Goal: Find contact information: Find contact information

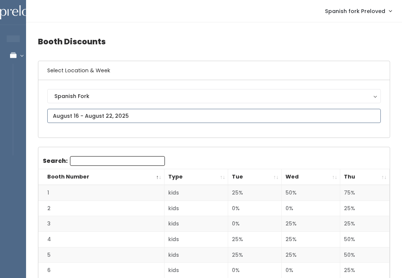
click at [331, 116] on input "text" at bounding box center [213, 116] width 333 height 14
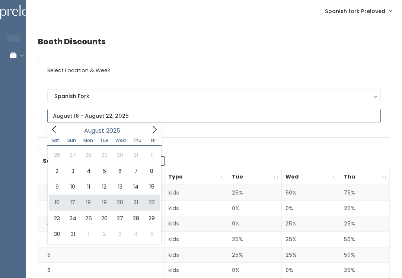
type input "[DATE] to [DATE]"
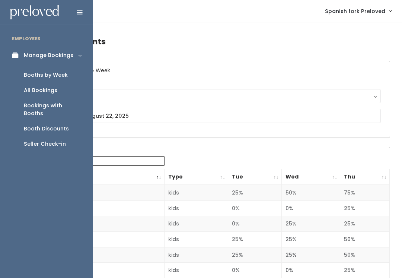
click at [58, 79] on link "Booths by Week" at bounding box center [46, 74] width 93 height 15
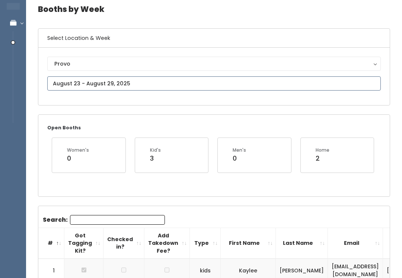
click at [317, 85] on input "text" at bounding box center [213, 84] width 333 height 14
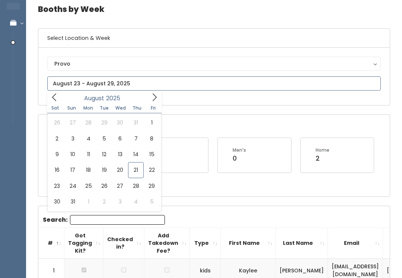
type input "August 16 to August 22"
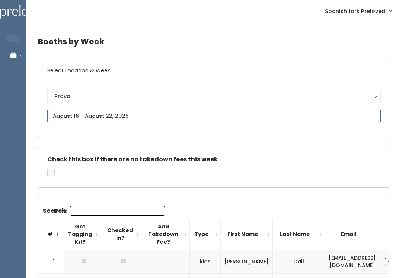
click at [358, 113] on input "text" at bounding box center [213, 116] width 333 height 14
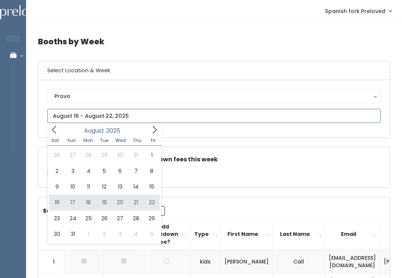
type input "August 16 to August 22"
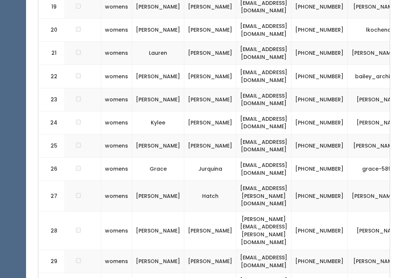
scroll to position [0, 90]
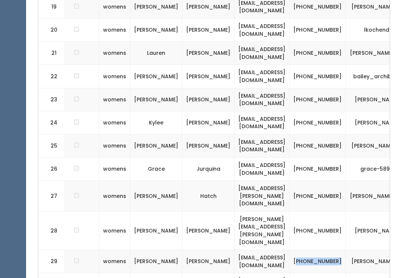
click at [308, 250] on td "[PHONE_NUMBER]" at bounding box center [317, 261] width 56 height 23
click at [317, 250] on td "[PHONE_NUMBER]" at bounding box center [317, 261] width 56 height 23
copy td "801) 616-1516"
